Goal: Transaction & Acquisition: Register for event/course

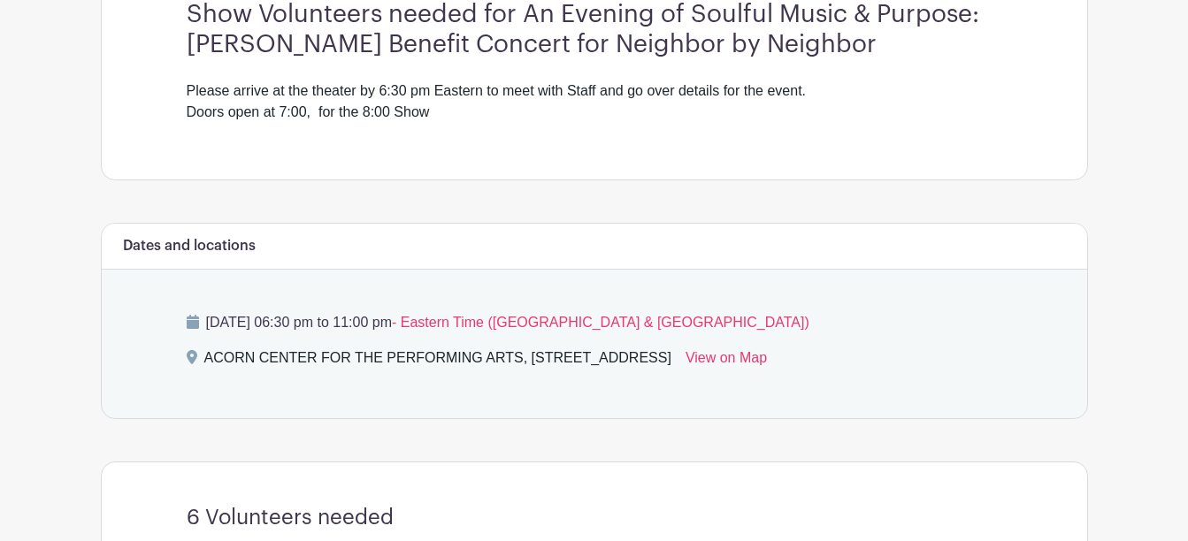
scroll to position [531, 0]
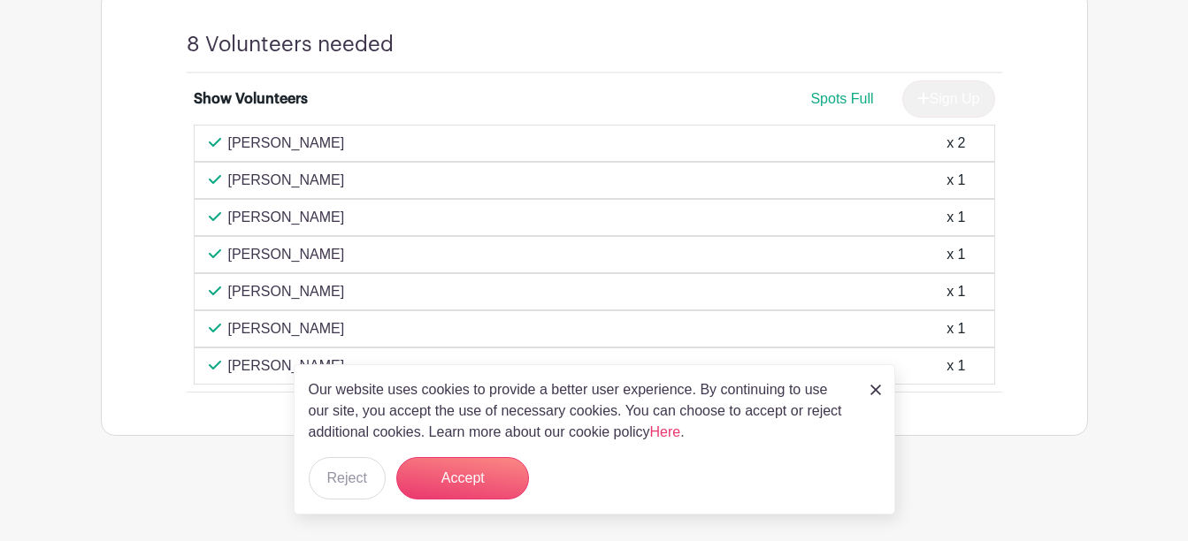
scroll to position [1082, 0]
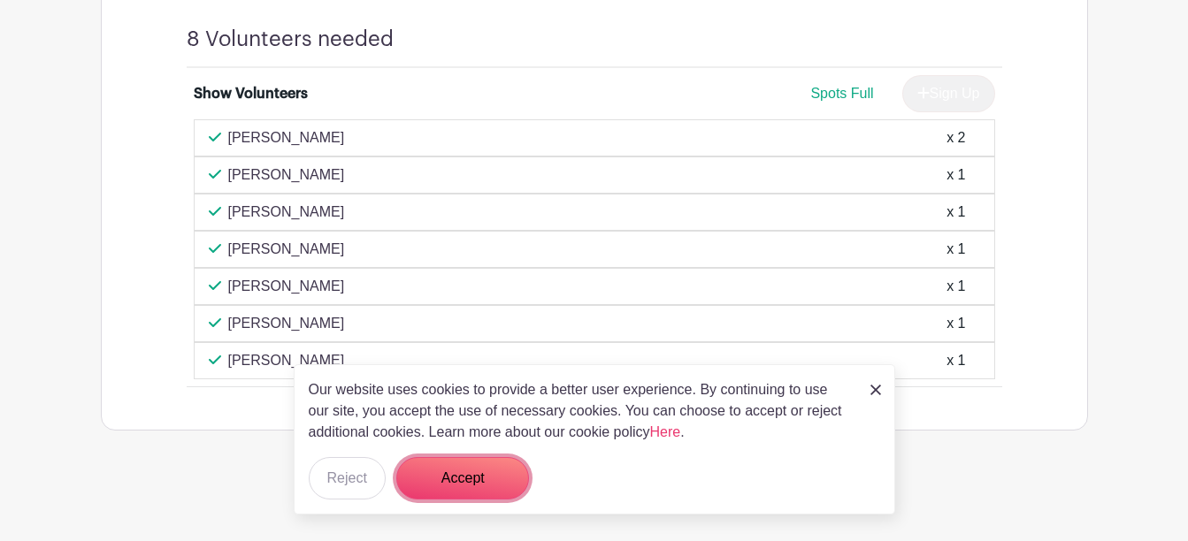
click at [485, 470] on button "Accept" at bounding box center [462, 478] width 133 height 42
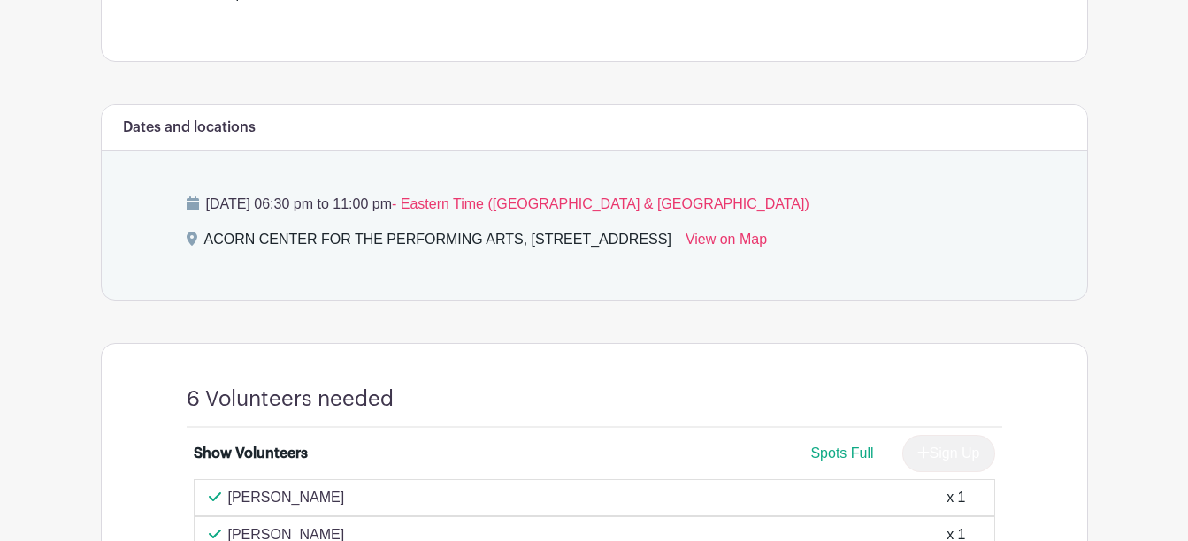
scroll to position [354, 0]
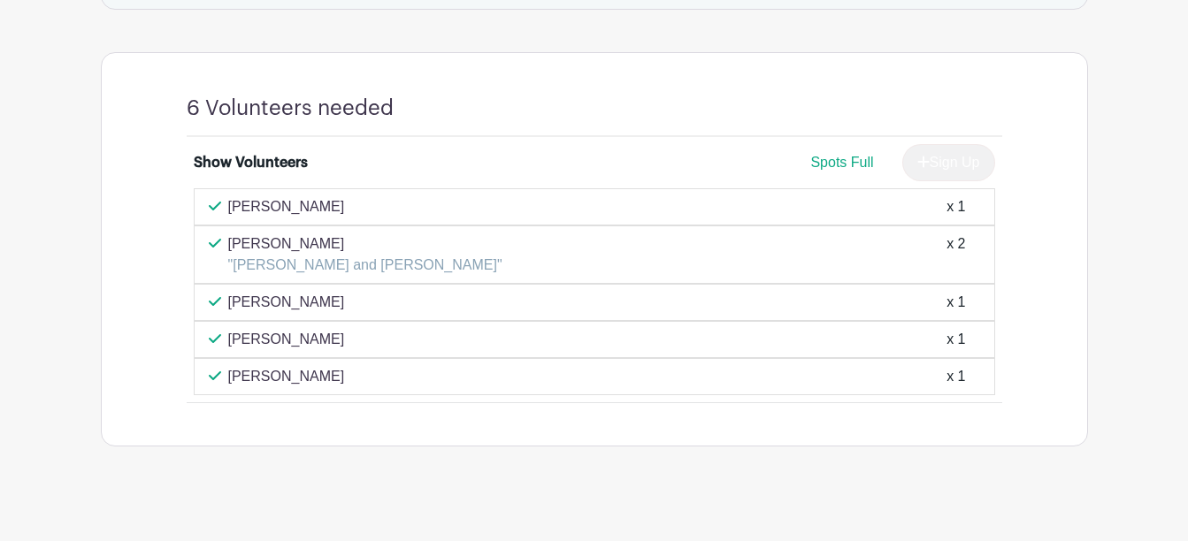
scroll to position [944, 0]
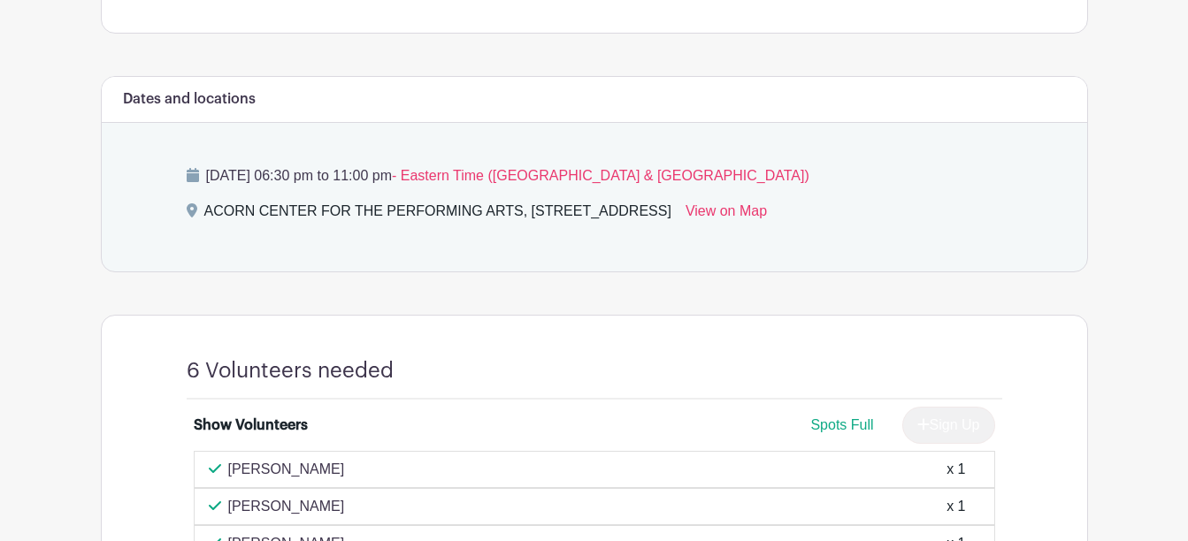
scroll to position [884, 0]
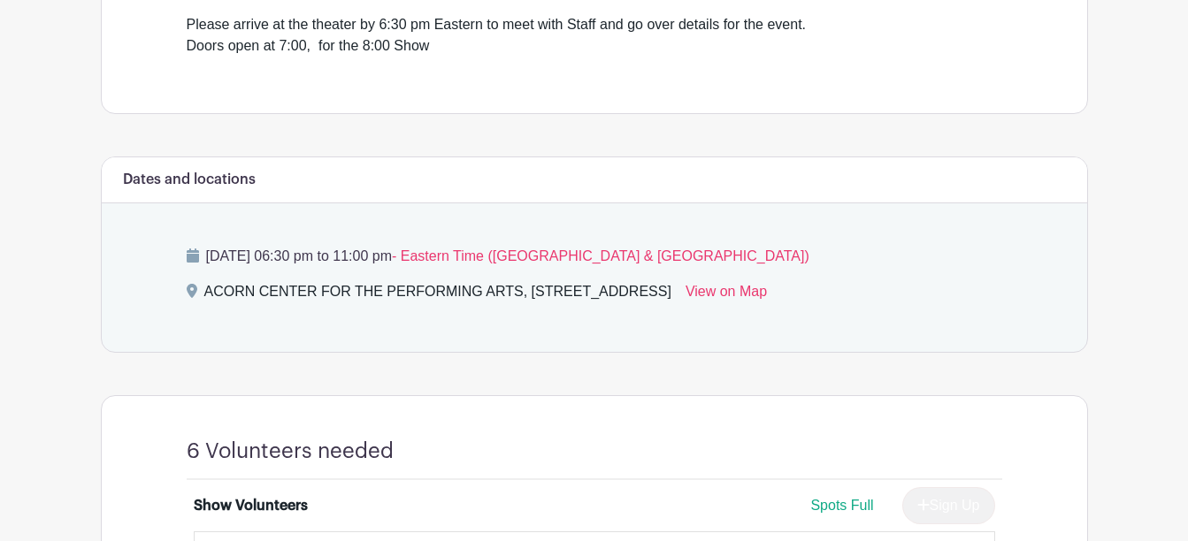
scroll to position [510, 0]
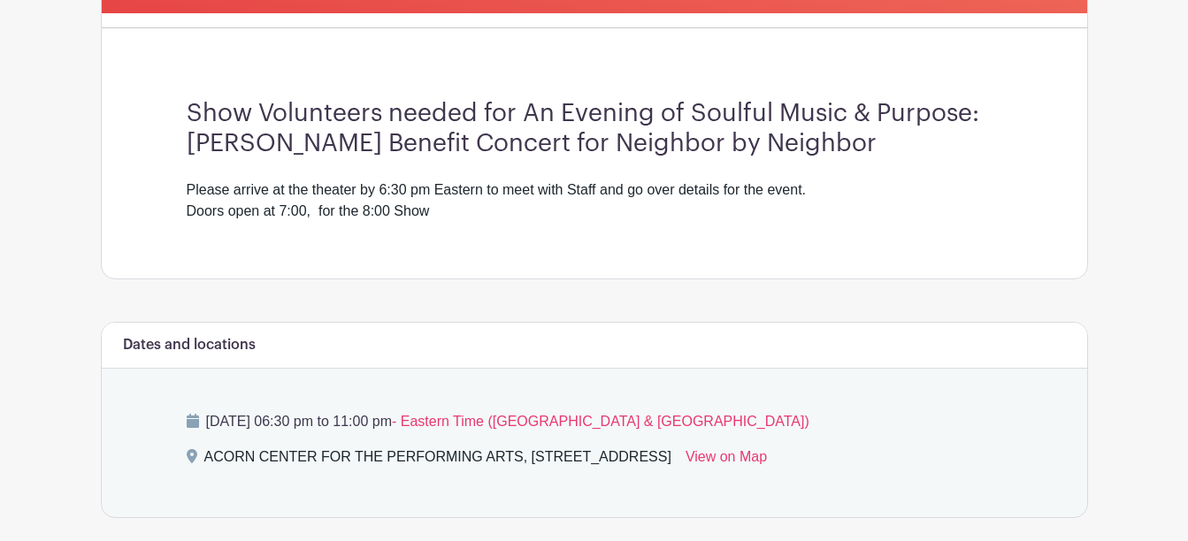
scroll to position [531, 0]
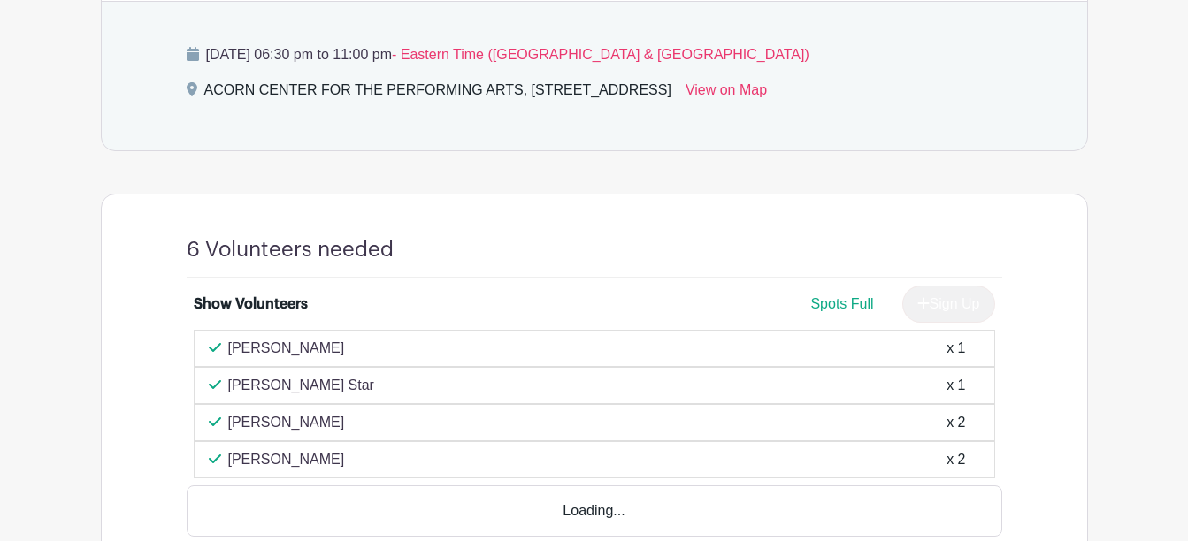
scroll to position [884, 0]
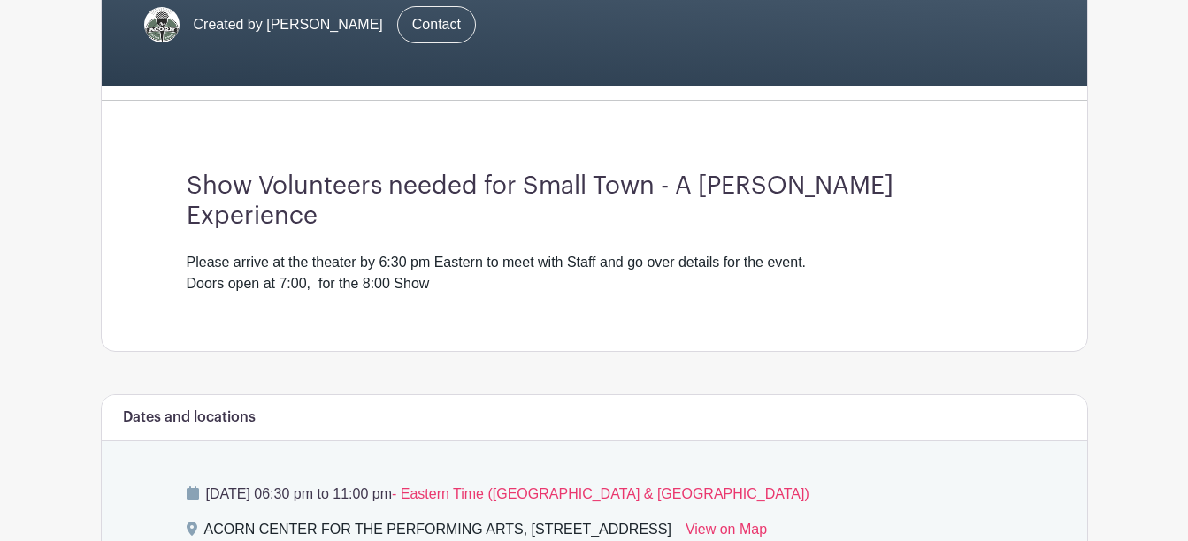
scroll to position [354, 0]
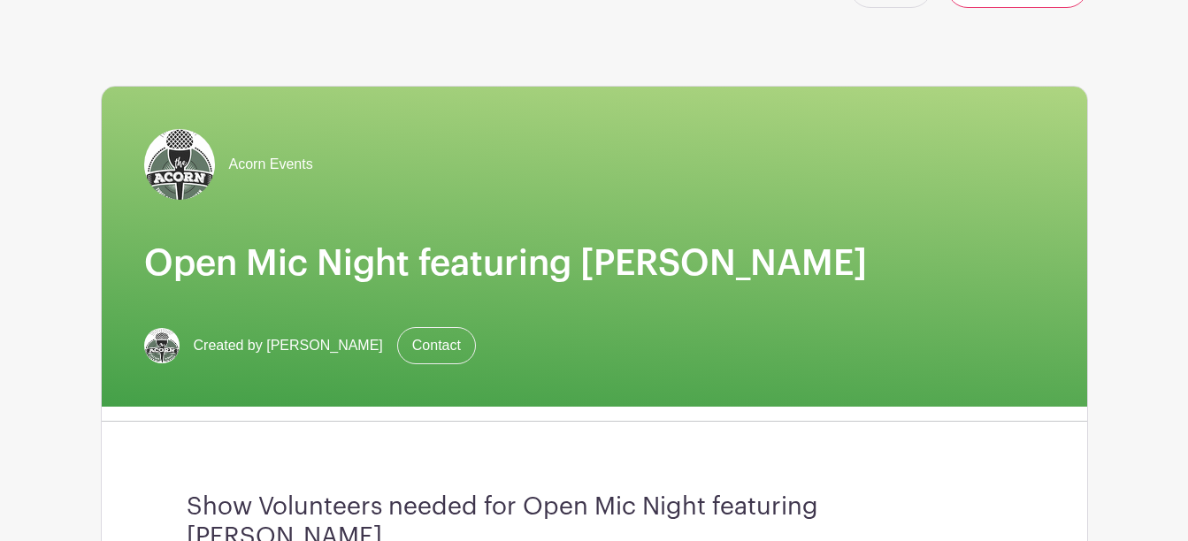
scroll to position [50, 0]
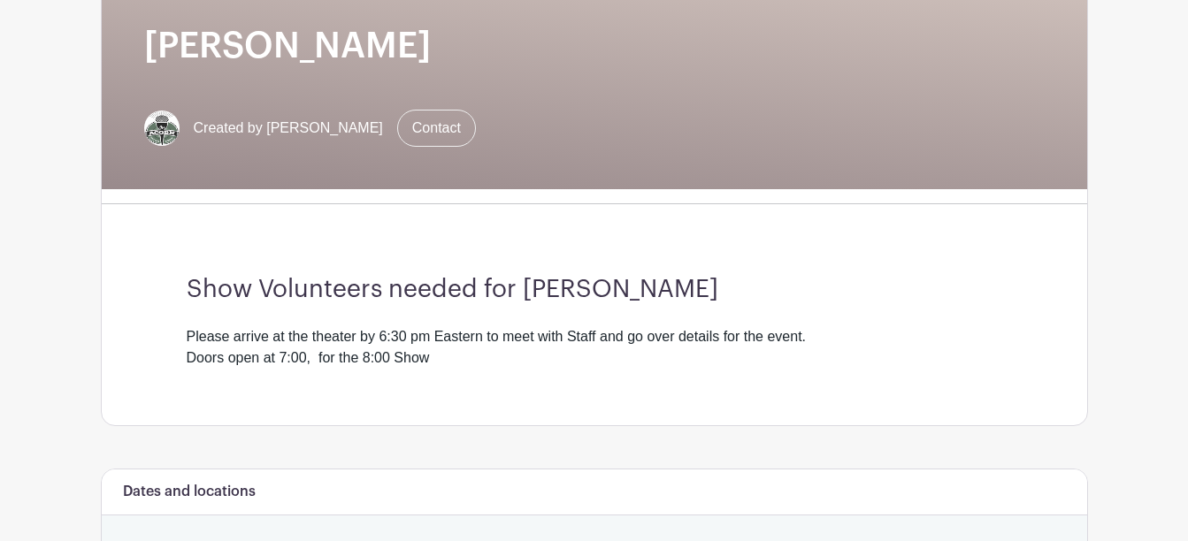
scroll to position [88, 0]
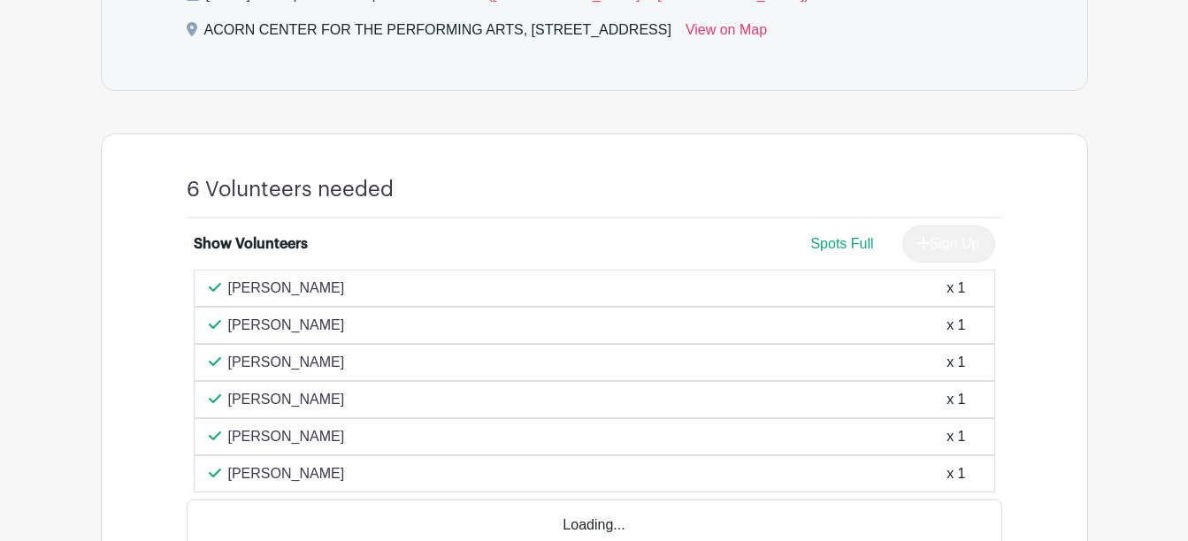
scroll to position [973, 0]
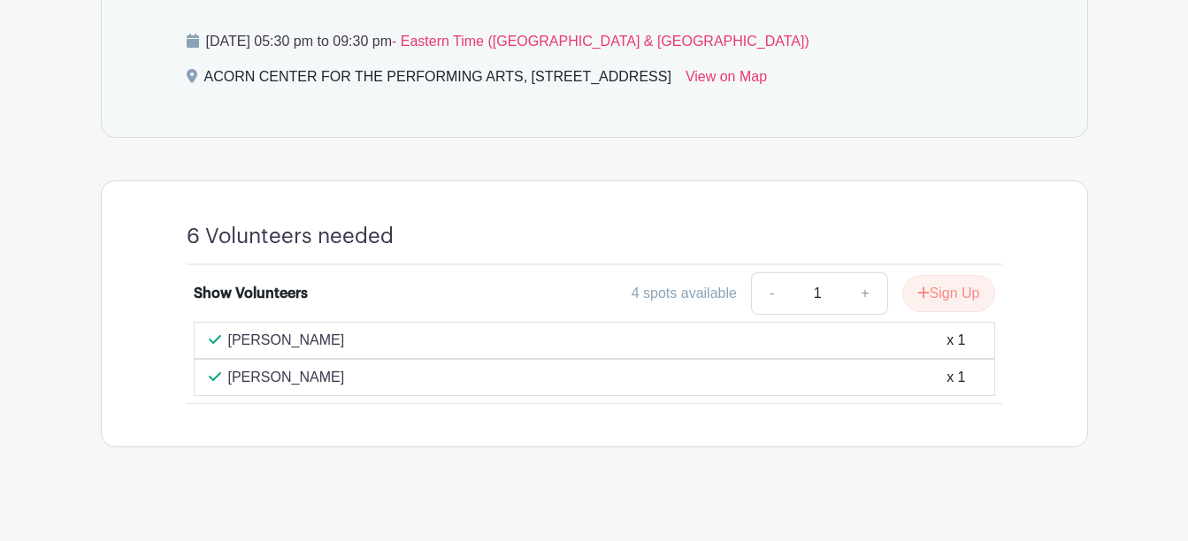
scroll to position [846, 0]
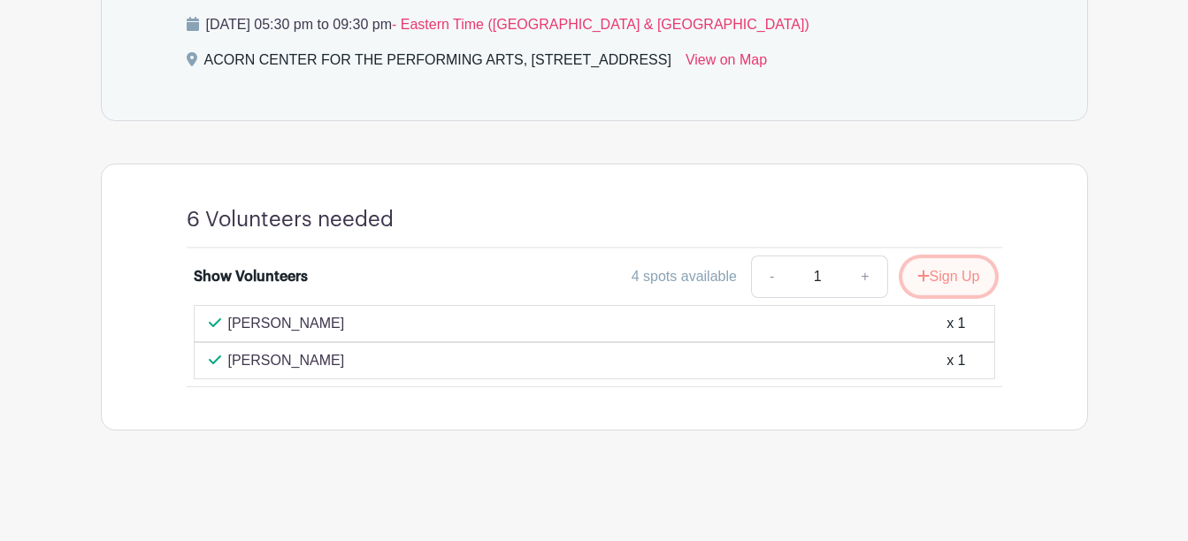
click at [936, 270] on button "Sign Up" at bounding box center [948, 276] width 93 height 37
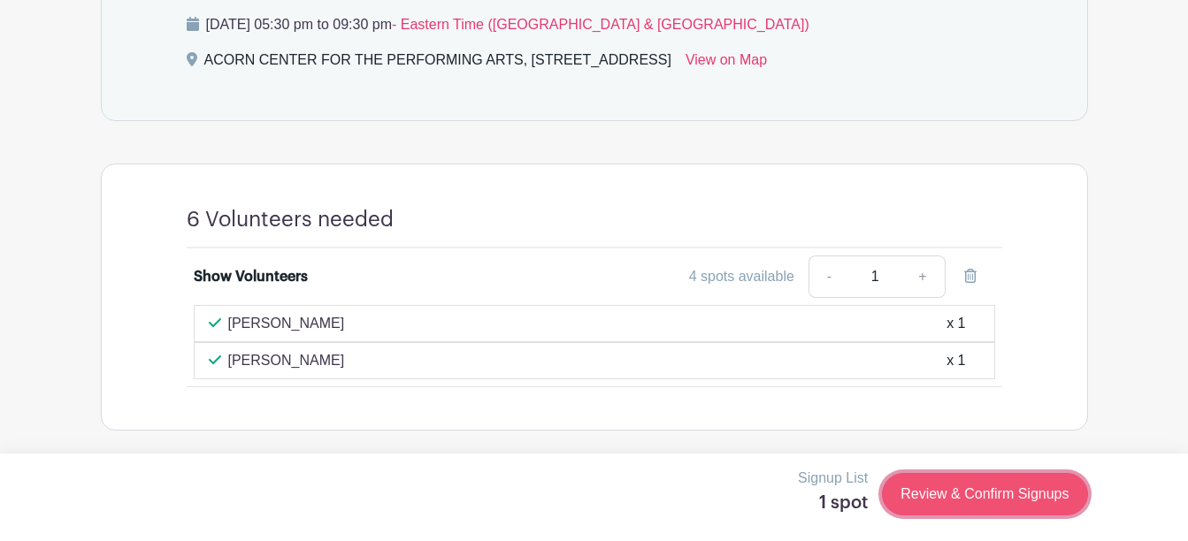
click at [1022, 491] on link "Review & Confirm Signups" at bounding box center [984, 494] width 205 height 42
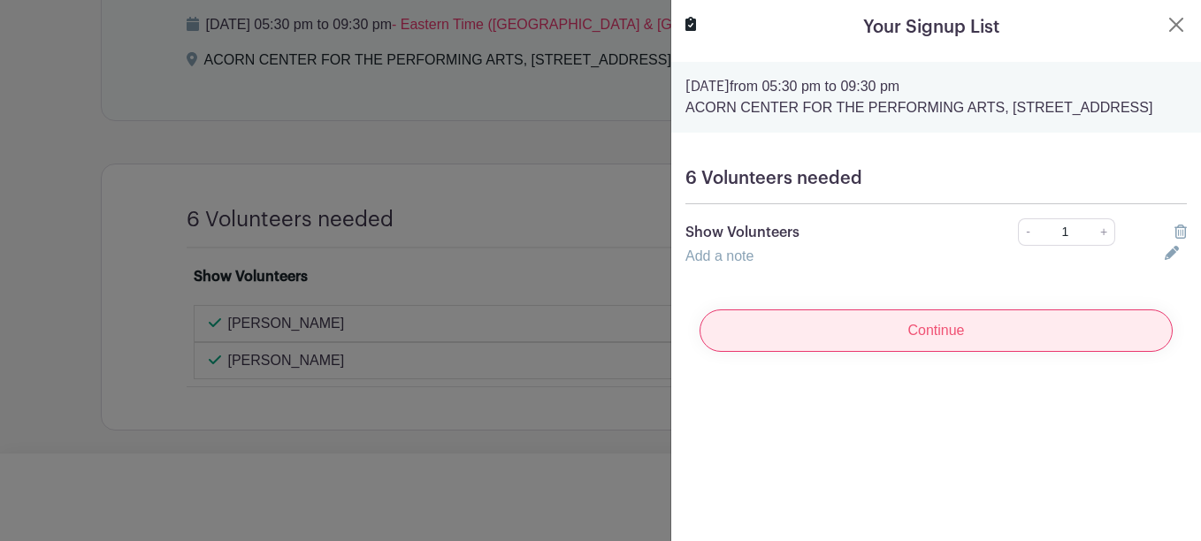
click at [966, 340] on input "Continue" at bounding box center [935, 330] width 473 height 42
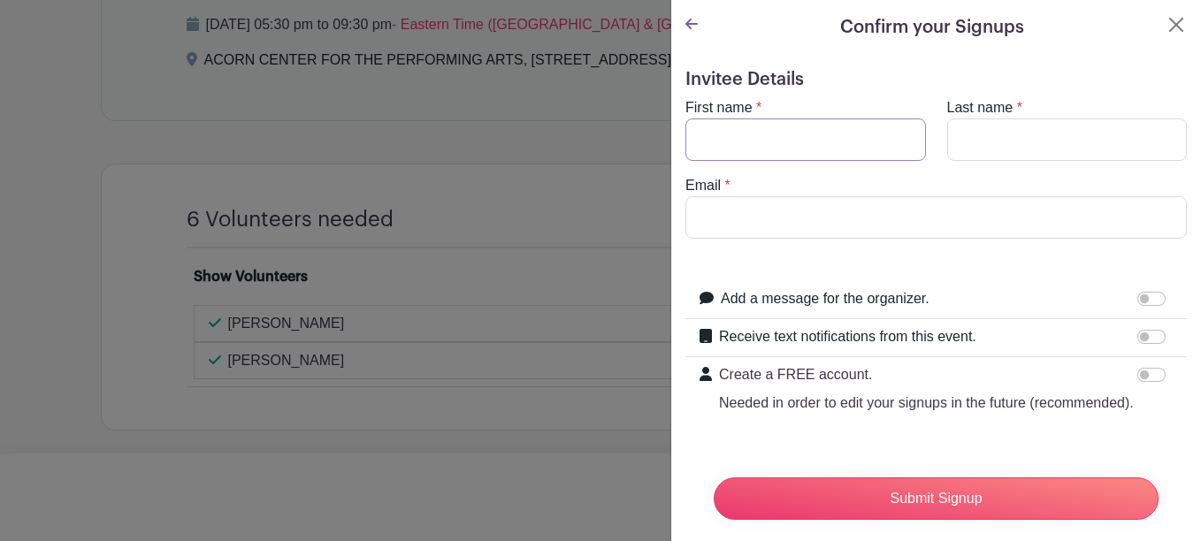
click at [765, 135] on input "First name" at bounding box center [805, 139] width 241 height 42
type input "Deb"
type input "[PERSON_NAME]"
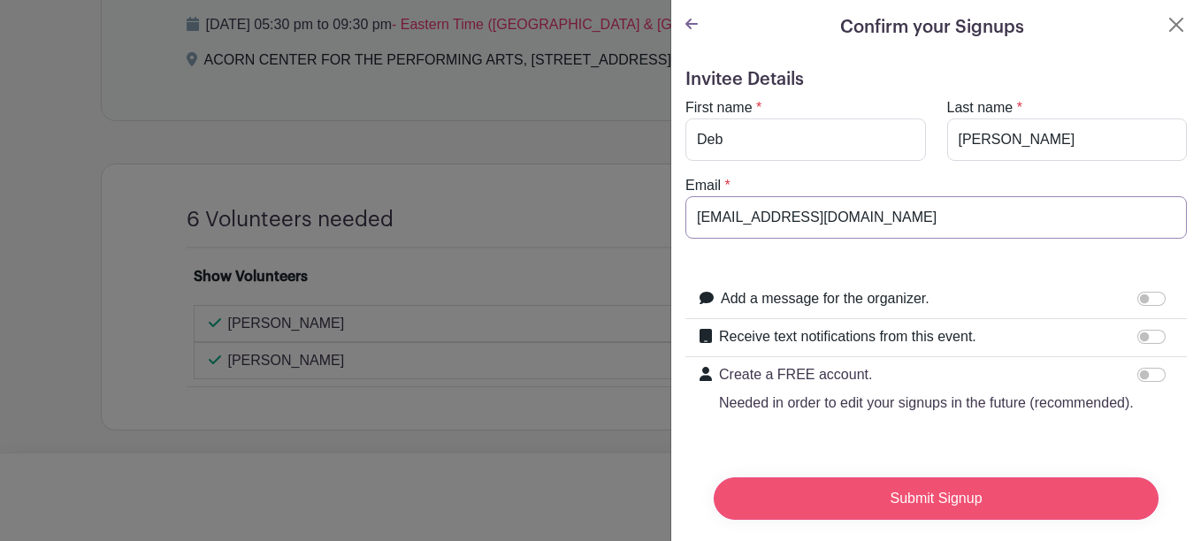
type input "[EMAIL_ADDRESS][DOMAIN_NAME]"
click at [962, 486] on input "Submit Signup" at bounding box center [936, 498] width 445 height 42
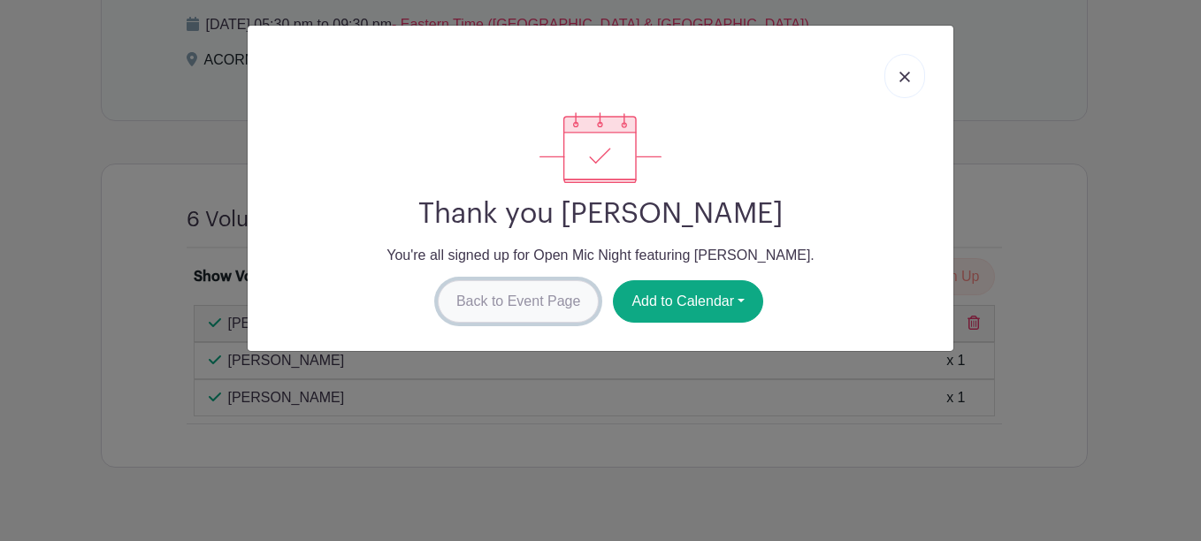
click at [517, 297] on link "Back to Event Page" at bounding box center [519, 301] width 162 height 42
